Goal: Navigation & Orientation: Find specific page/section

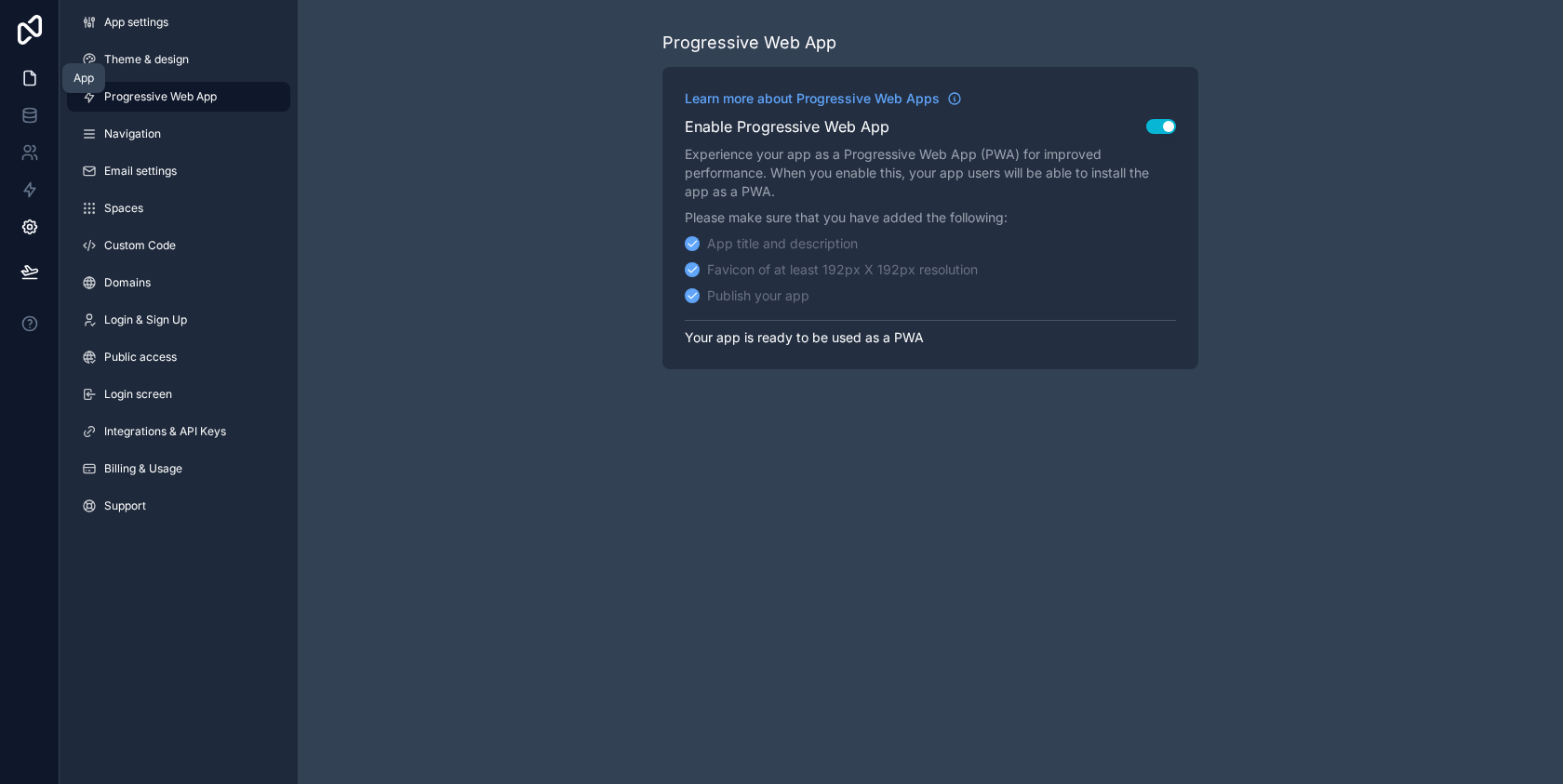
click at [27, 63] on link at bounding box center [29, 78] width 58 height 37
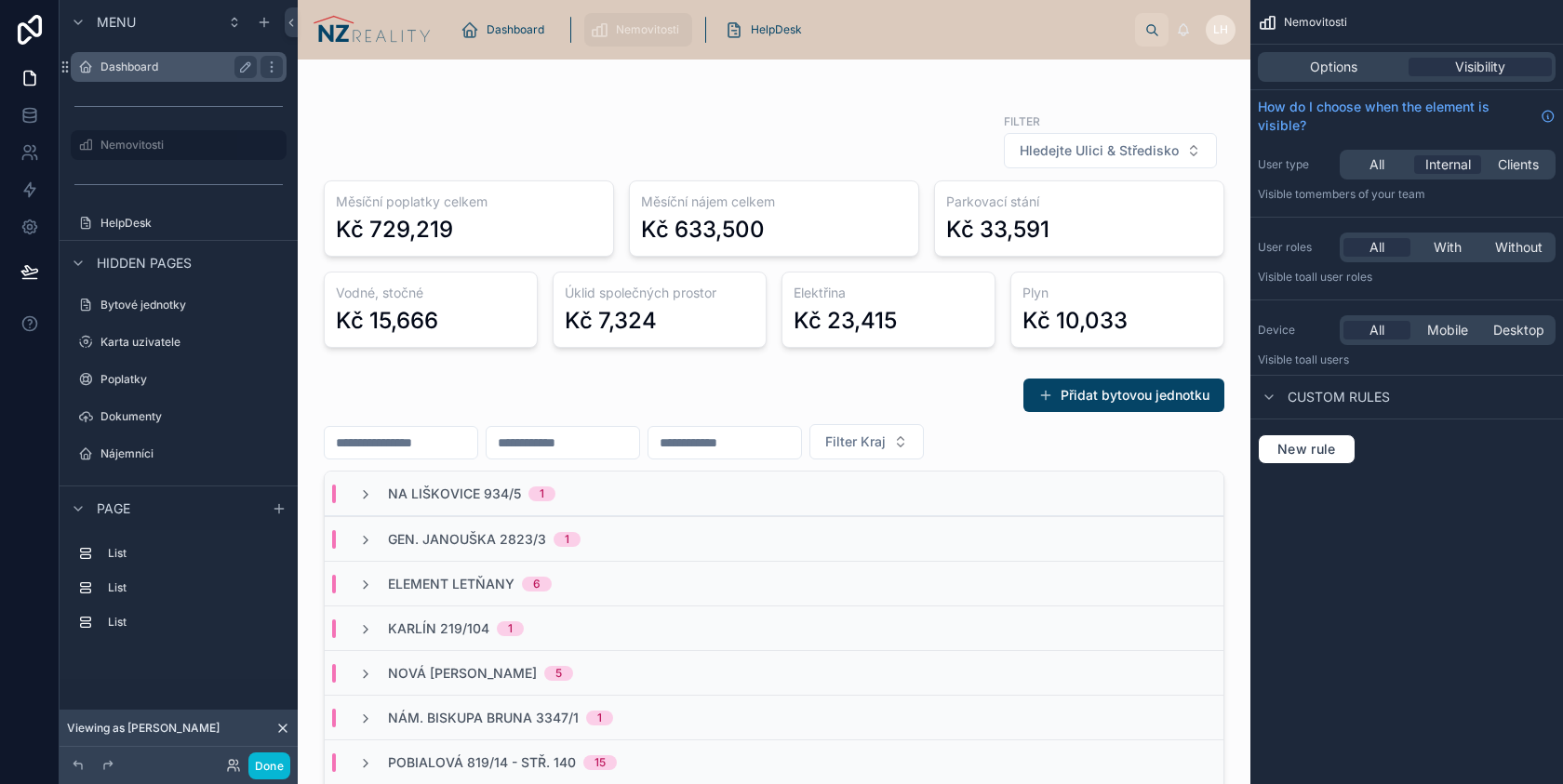
click at [98, 56] on div "Dashboard" at bounding box center [178, 66] width 209 height 30
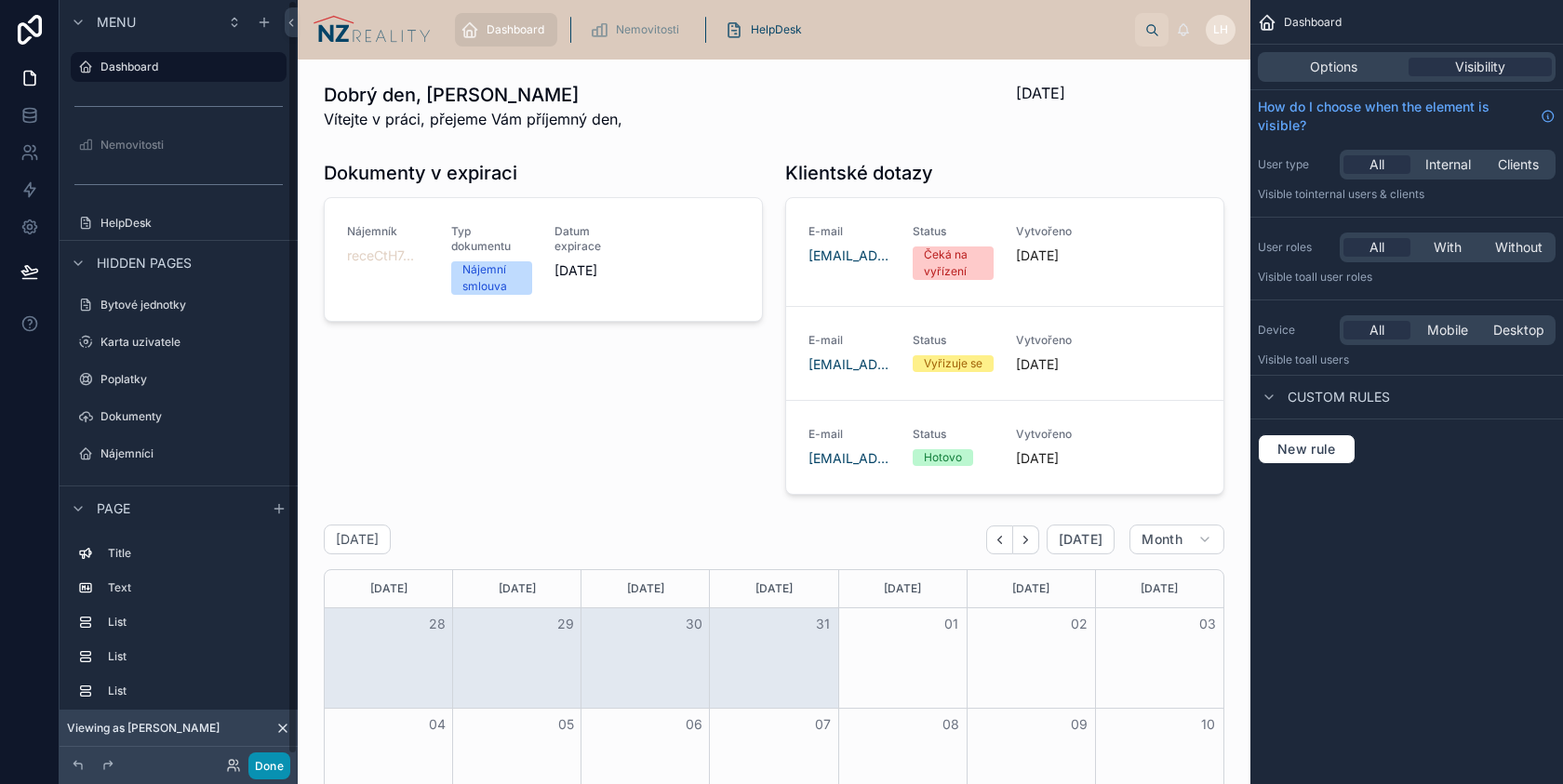
click at [268, 765] on button "Done" at bounding box center [269, 766] width 42 height 27
